Goal: Task Accomplishment & Management: Use online tool/utility

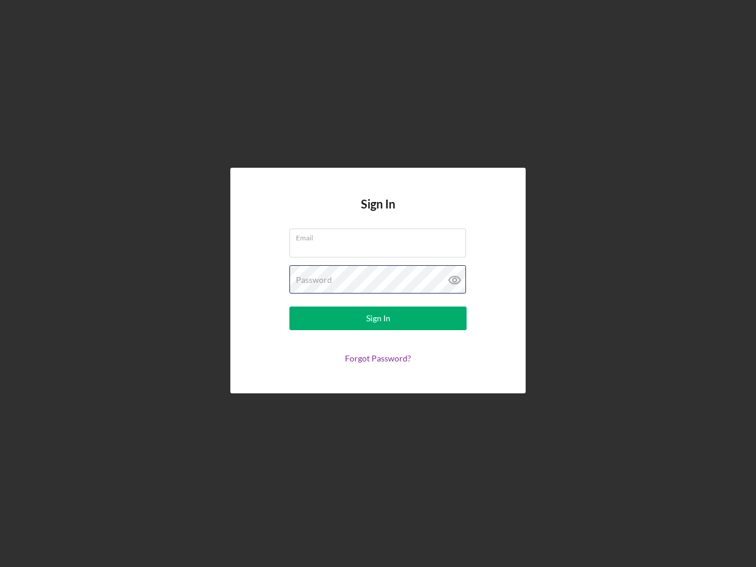
click at [378, 284] on div "Password" at bounding box center [377, 280] width 177 height 30
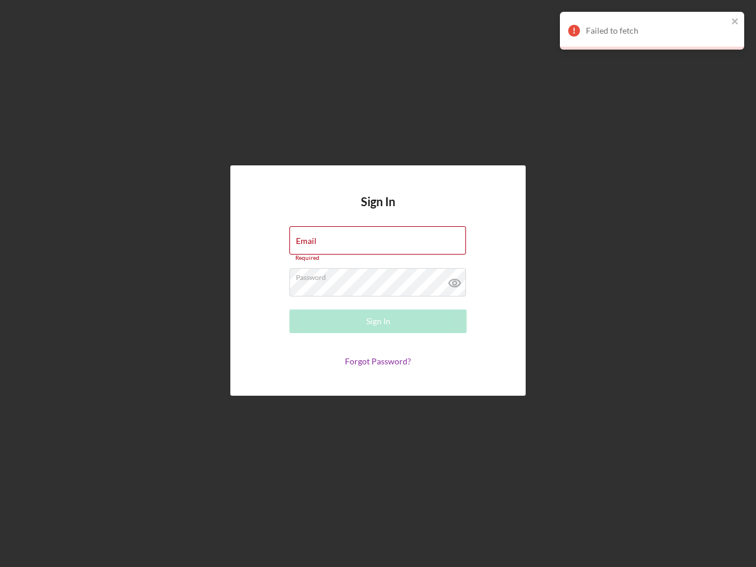
click at [455, 280] on icon at bounding box center [455, 283] width 30 height 30
